Goal: Information Seeking & Learning: Learn about a topic

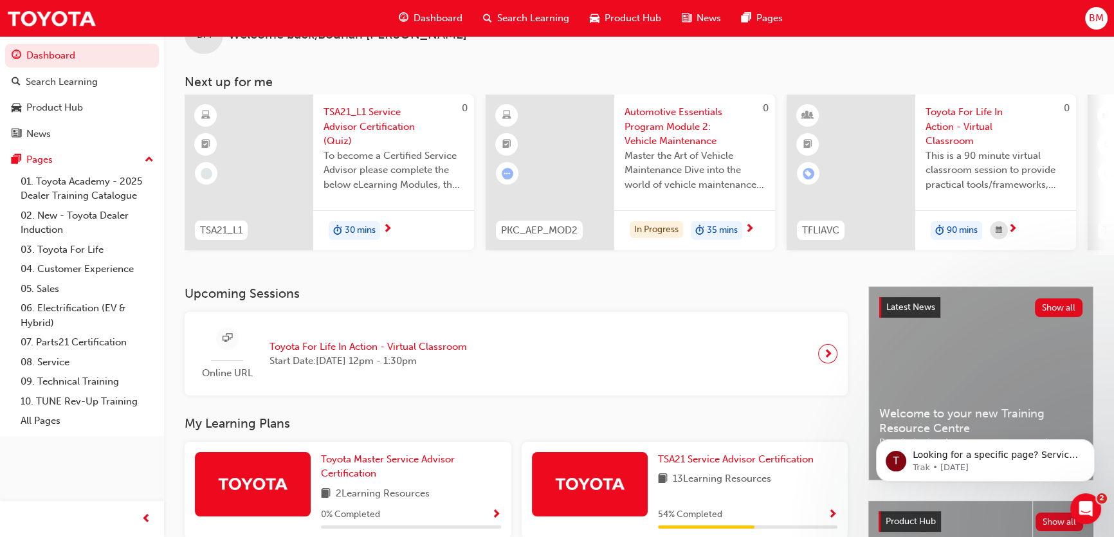
scroll to position [175, 0]
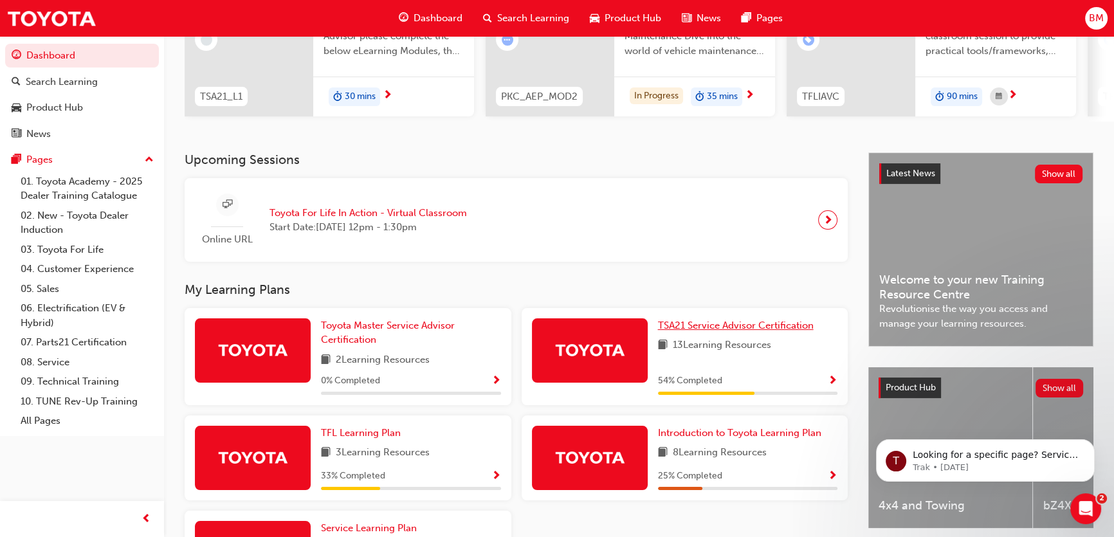
click at [683, 331] on span "TSA21 Service Advisor Certification" at bounding box center [736, 326] width 156 height 12
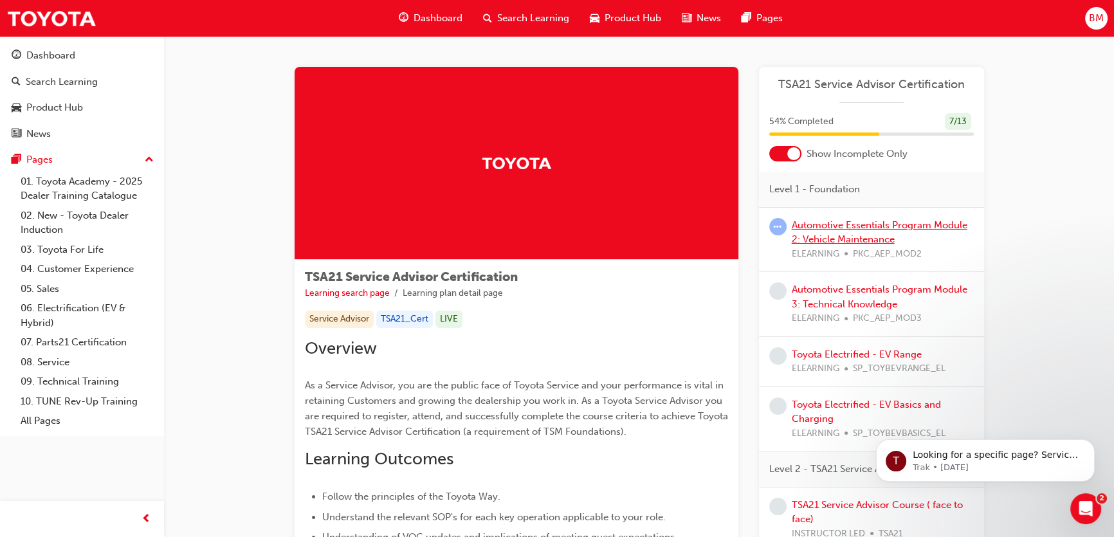
click at [828, 230] on link "Automotive Essentials Program Module 2: Vehicle Maintenance" at bounding box center [880, 232] width 176 height 26
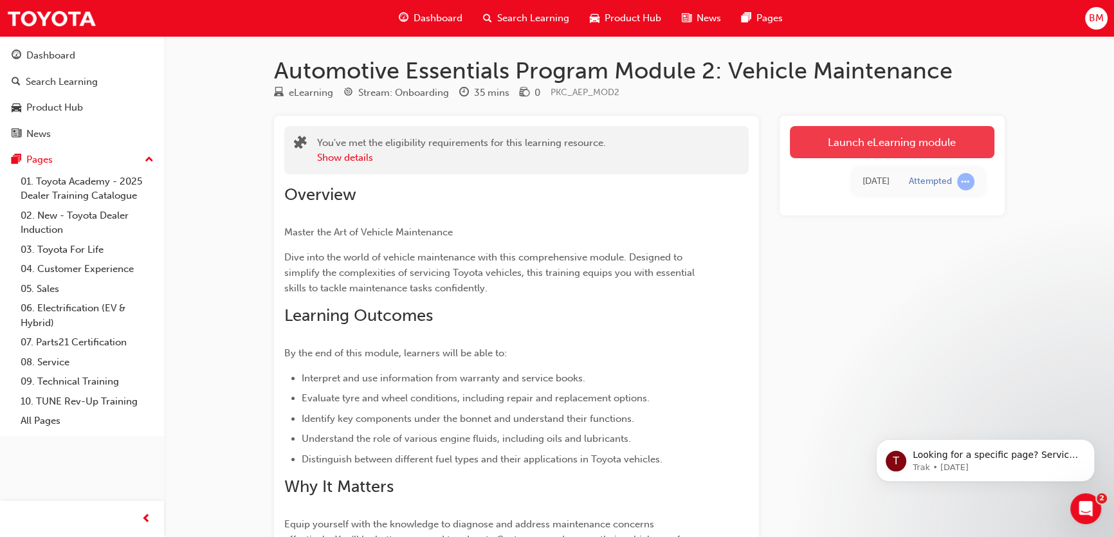
click at [859, 140] on link "Launch eLearning module" at bounding box center [892, 142] width 204 height 32
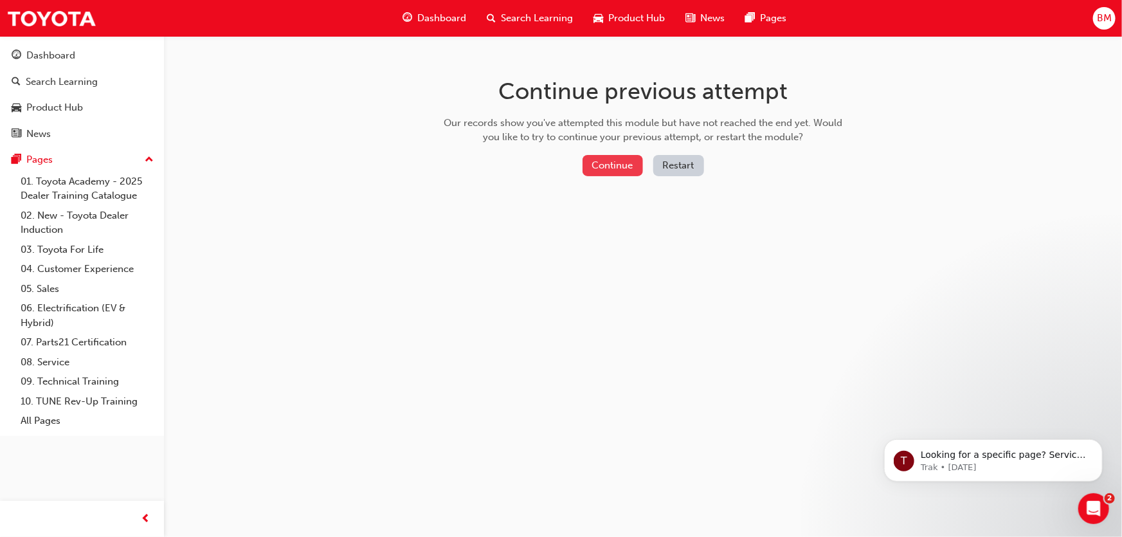
click at [624, 168] on button "Continue" at bounding box center [613, 165] width 60 height 21
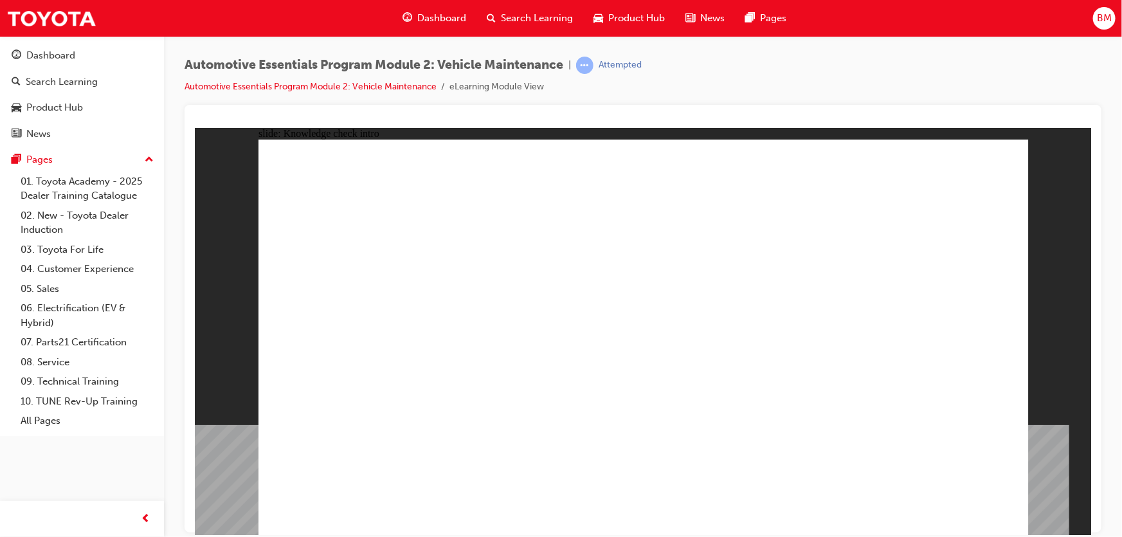
drag, startPoint x: 427, startPoint y: 283, endPoint x: 559, endPoint y: 312, distance: 135.6
radio input "true"
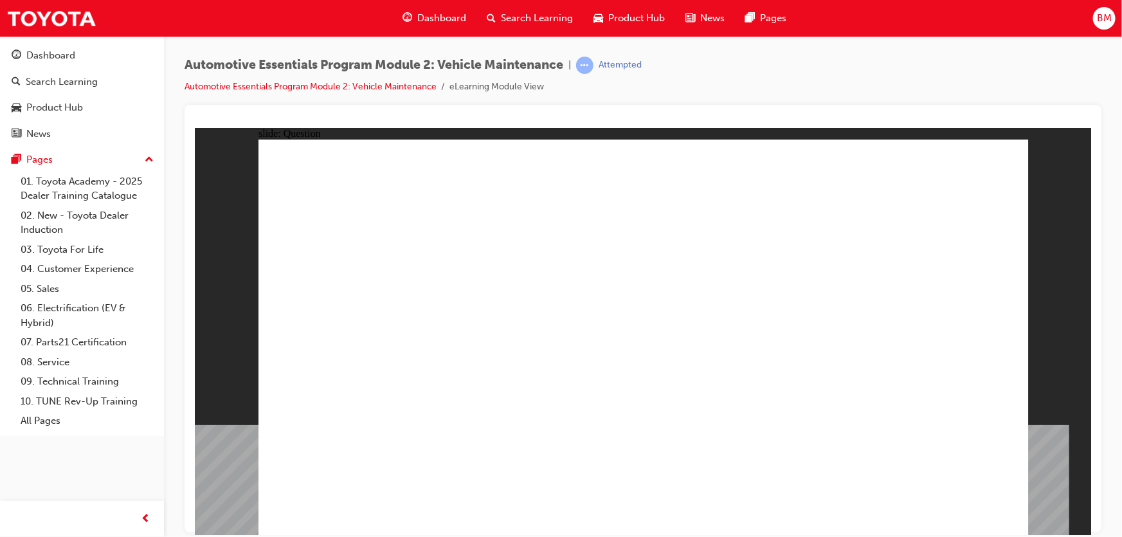
radio input "true"
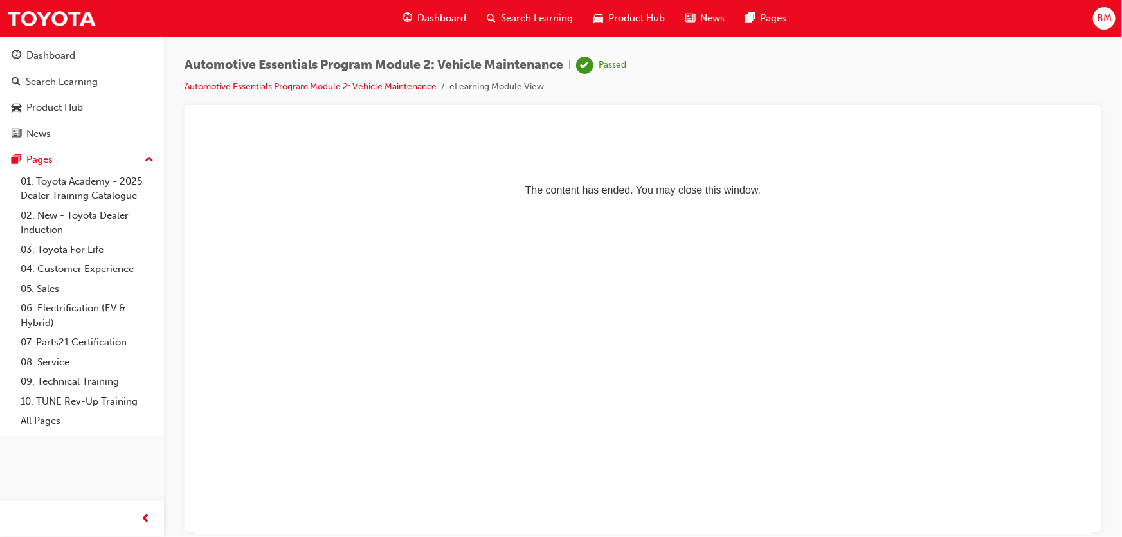
click at [463, 23] on span "Dashboard" at bounding box center [441, 18] width 49 height 15
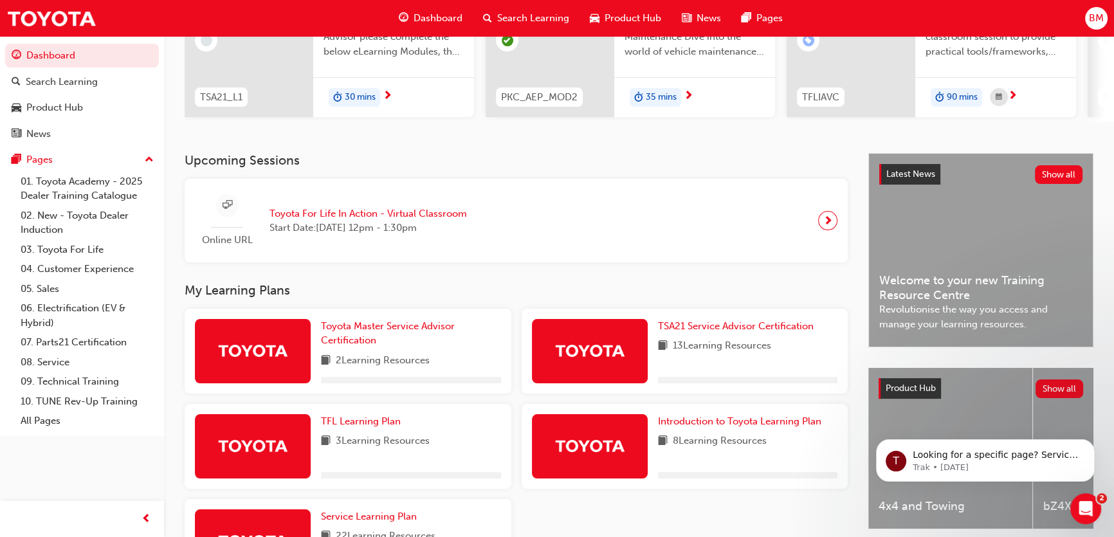
scroll to position [175, 0]
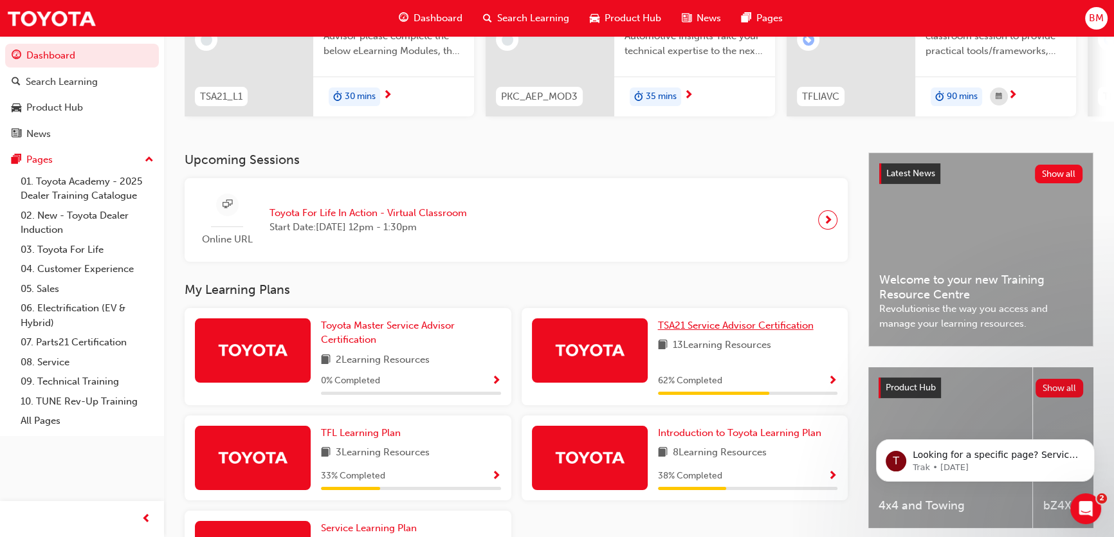
click at [688, 331] on span "TSA21 Service Advisor Certification" at bounding box center [736, 326] width 156 height 12
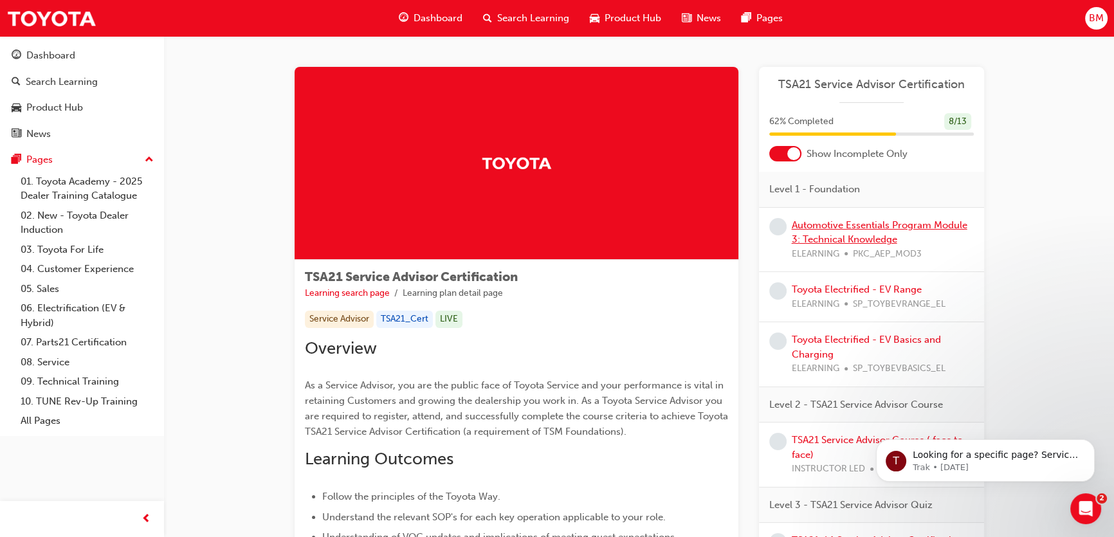
click at [843, 235] on link "Automotive Essentials Program Module 3: Technical Knowledge" at bounding box center [880, 232] width 176 height 26
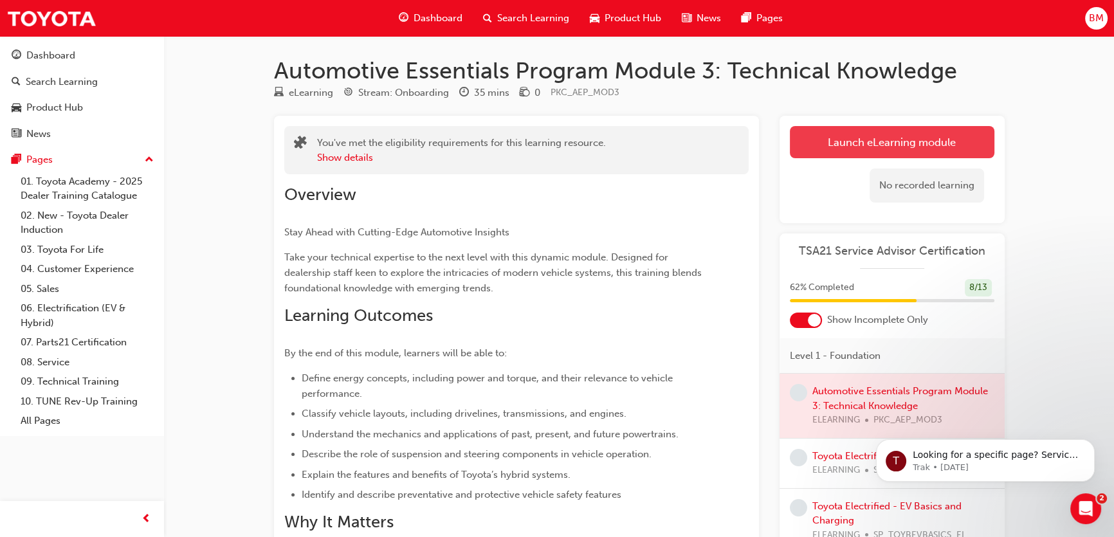
click at [855, 147] on link "Launch eLearning module" at bounding box center [892, 142] width 204 height 32
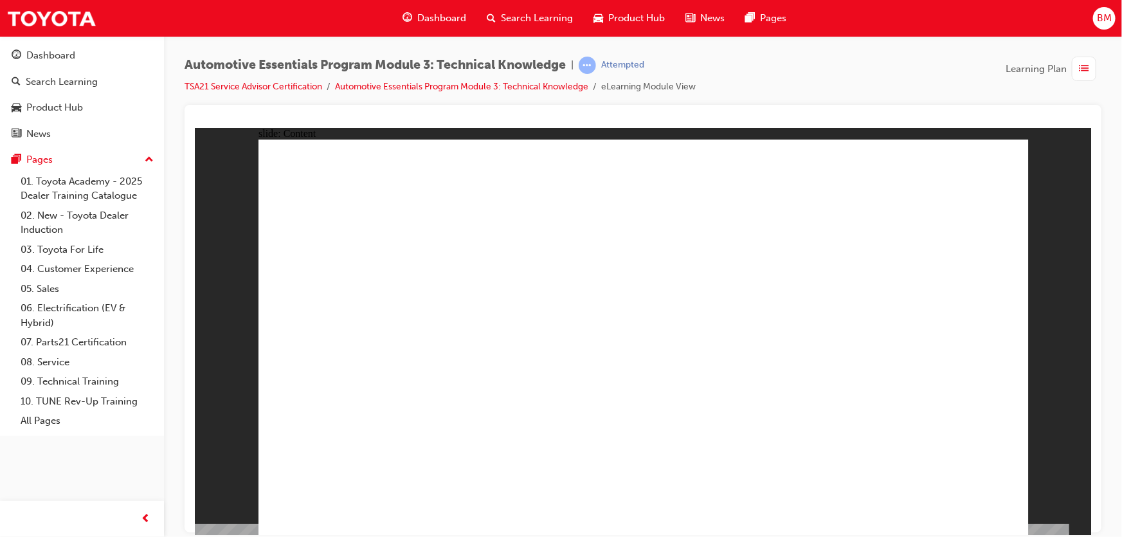
radio input "true"
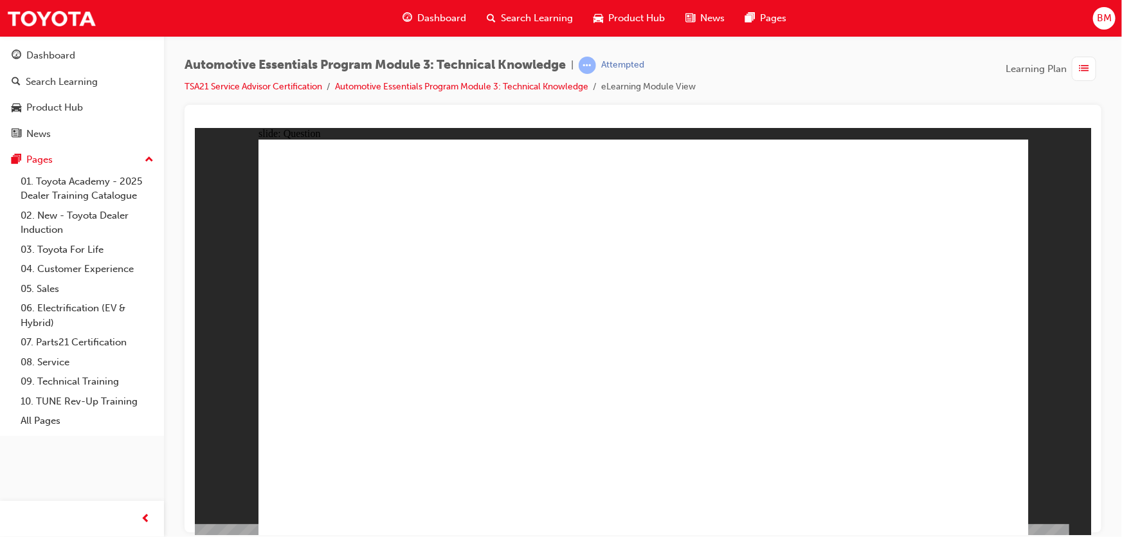
radio input "true"
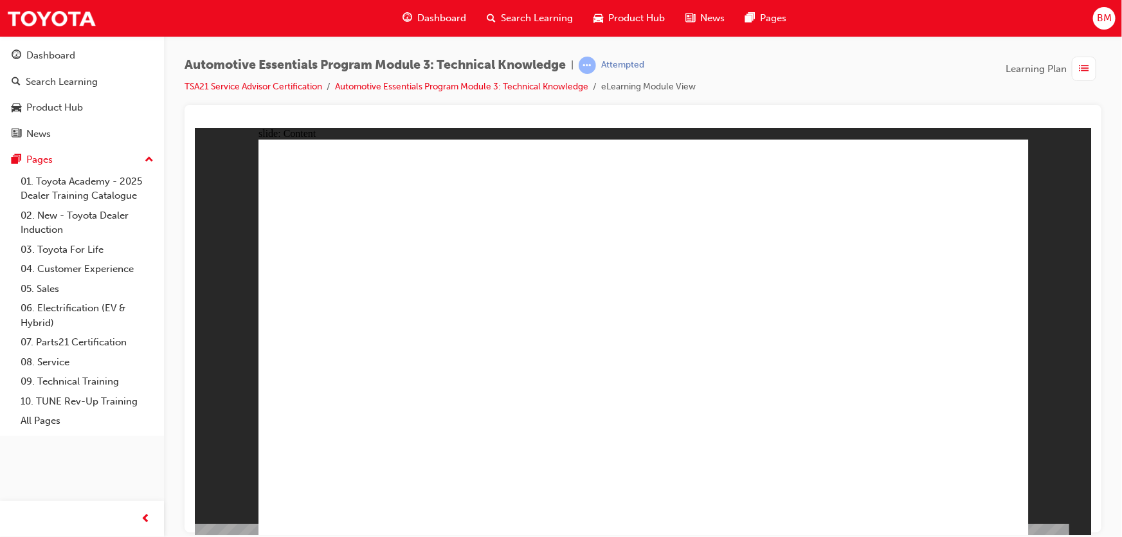
radio input "true"
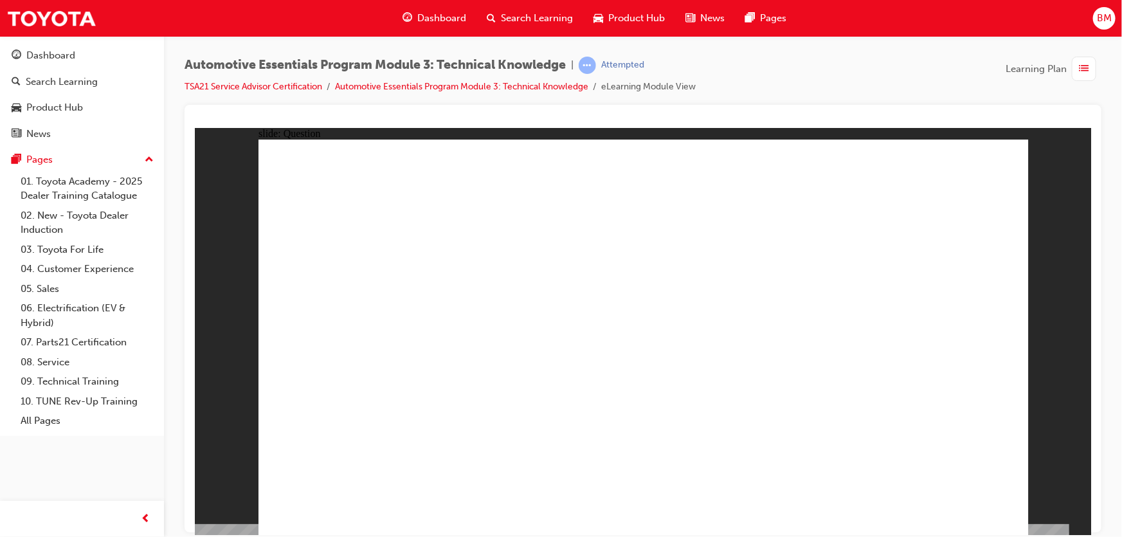
radio input "true"
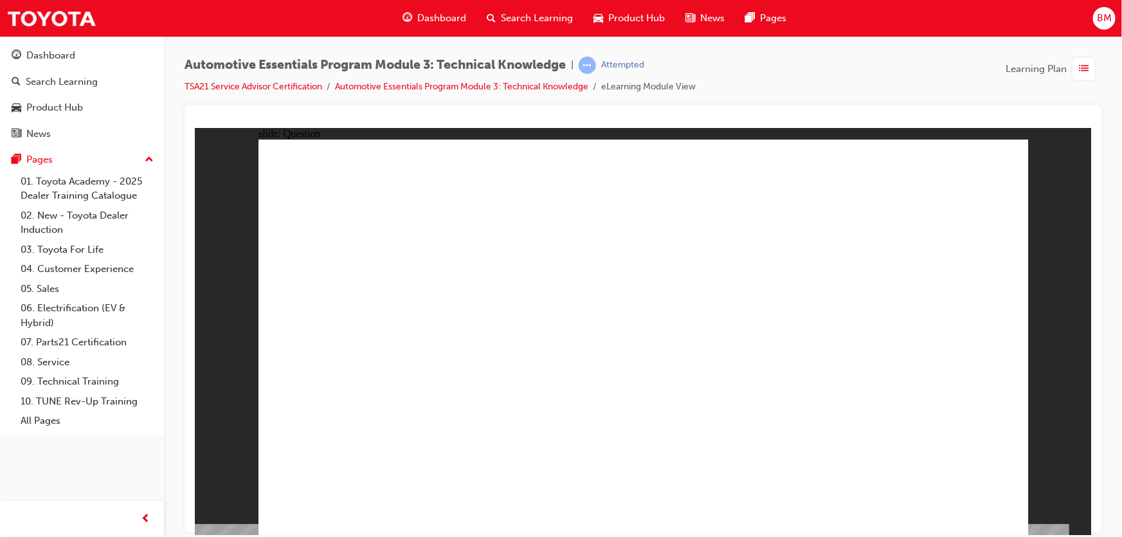
radio input "true"
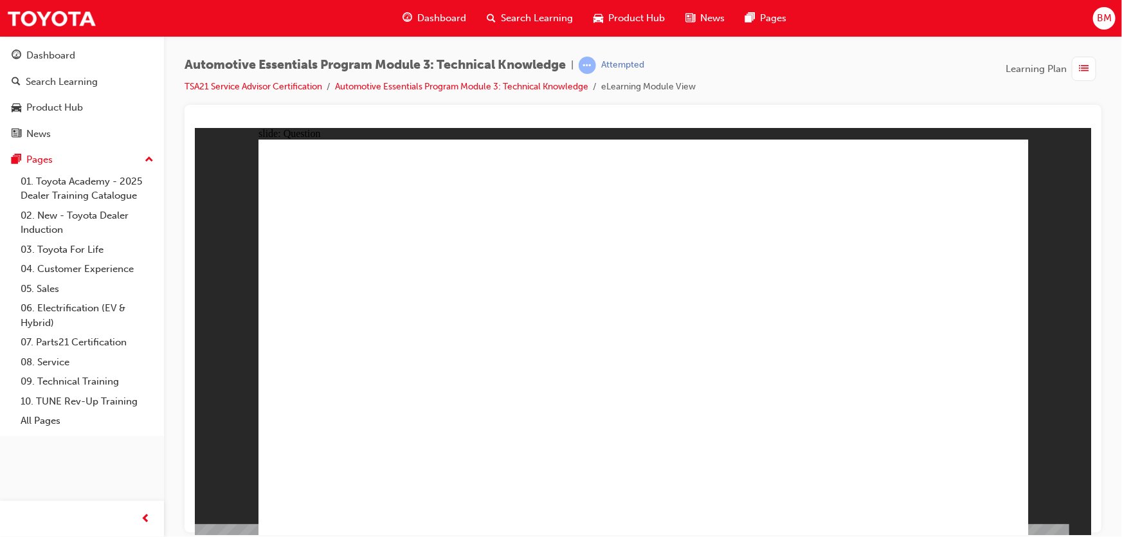
radio input "true"
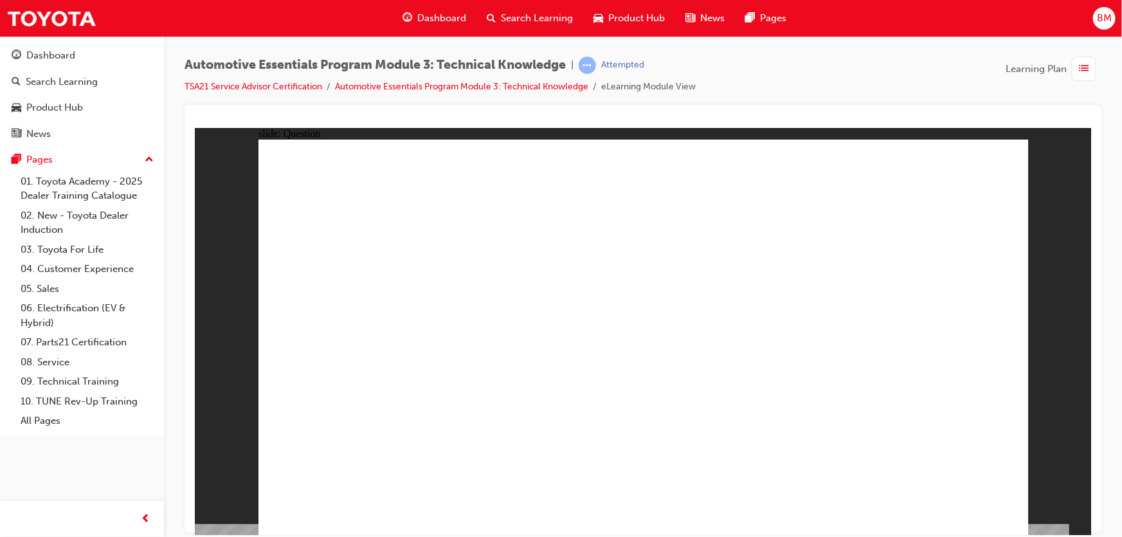
radio input "true"
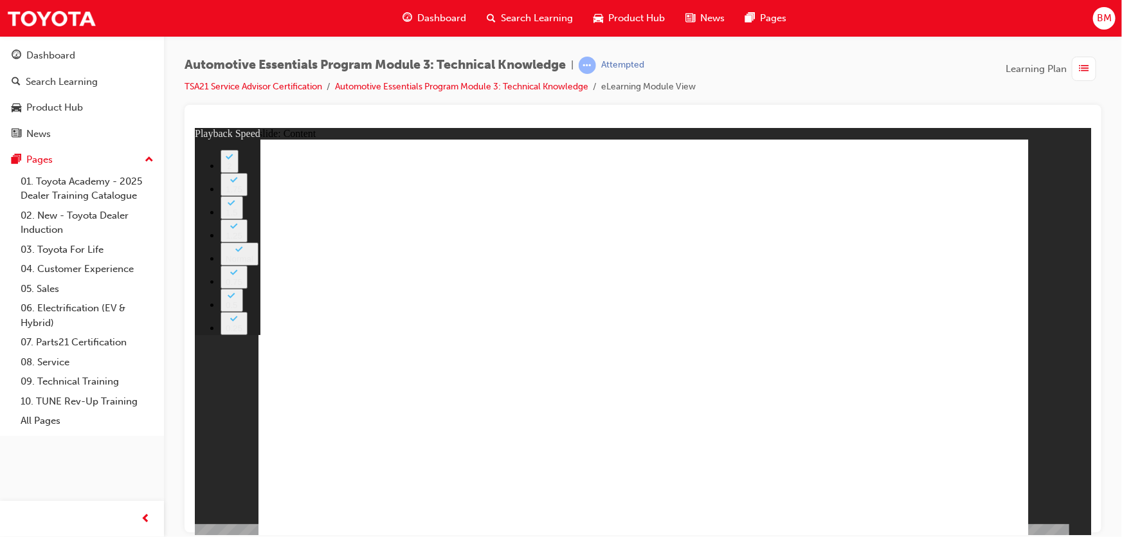
drag, startPoint x: 460, startPoint y: 436, endPoint x: 408, endPoint y: 437, distance: 52.1
type input "227"
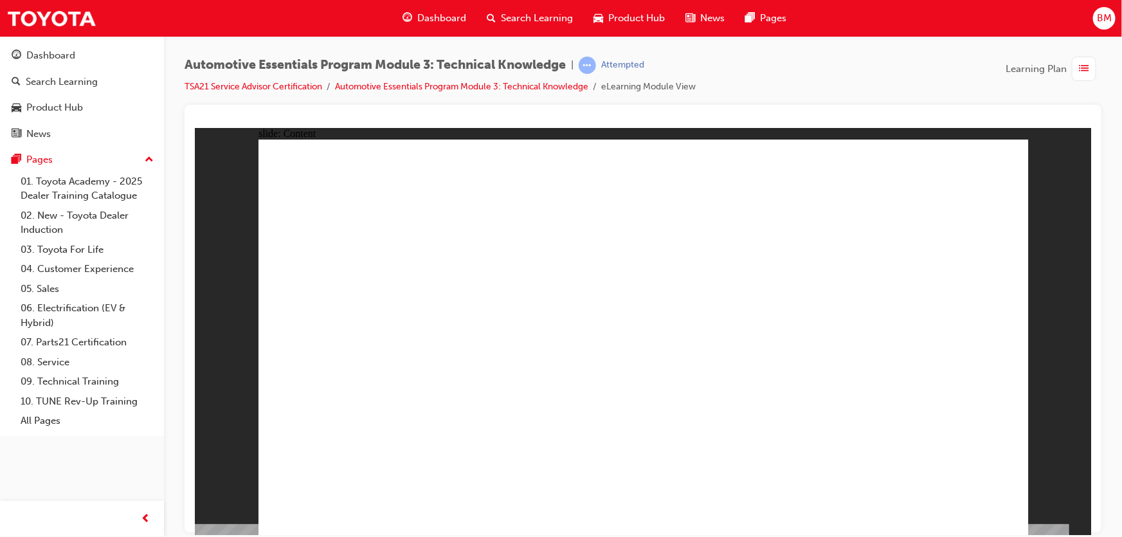
drag, startPoint x: 676, startPoint y: 384, endPoint x: 664, endPoint y: 385, distance: 12.3
drag, startPoint x: 457, startPoint y: 256, endPoint x: 617, endPoint y: 255, distance: 160.1
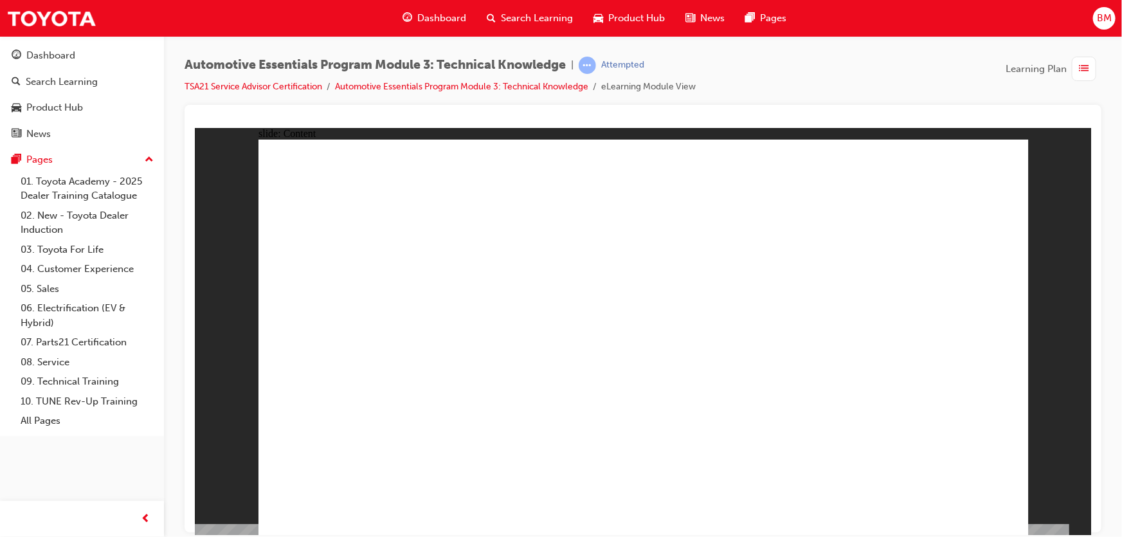
drag, startPoint x: 594, startPoint y: 286, endPoint x: 341, endPoint y: 275, distance: 253.6
drag, startPoint x: 345, startPoint y: 299, endPoint x: 347, endPoint y: 306, distance: 7.3
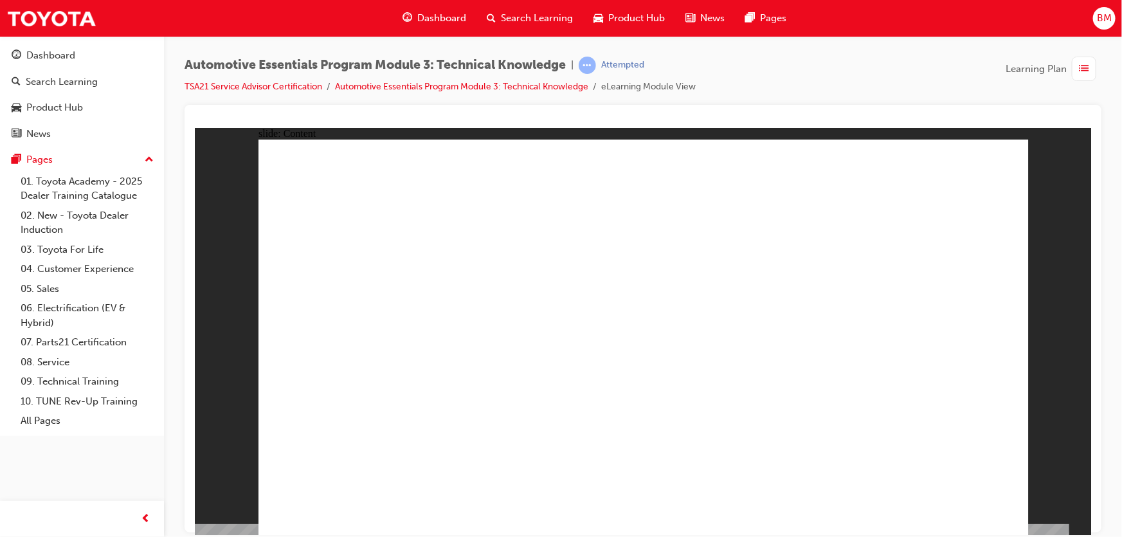
drag, startPoint x: 999, startPoint y: 163, endPoint x: 999, endPoint y: 169, distance: 6.5
